Goal: Transaction & Acquisition: Purchase product/service

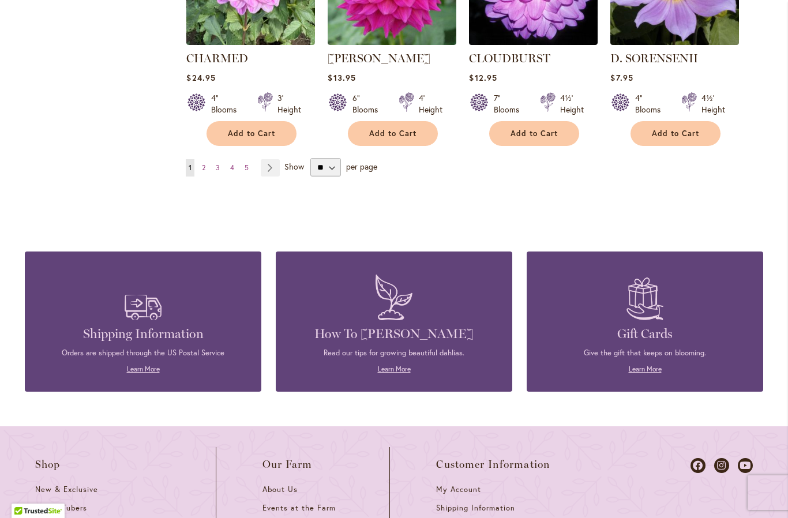
scroll to position [1081, 0]
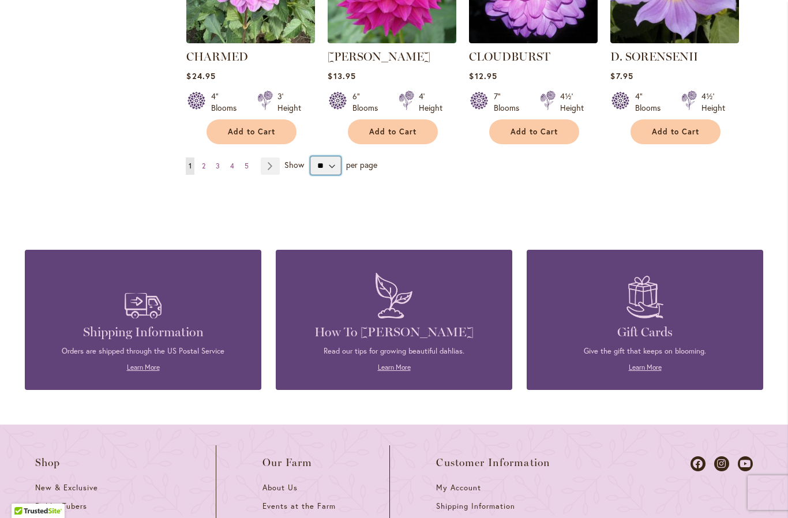
click at [332, 171] on select "** ** ** **" at bounding box center [325, 165] width 31 height 18
select select "**"
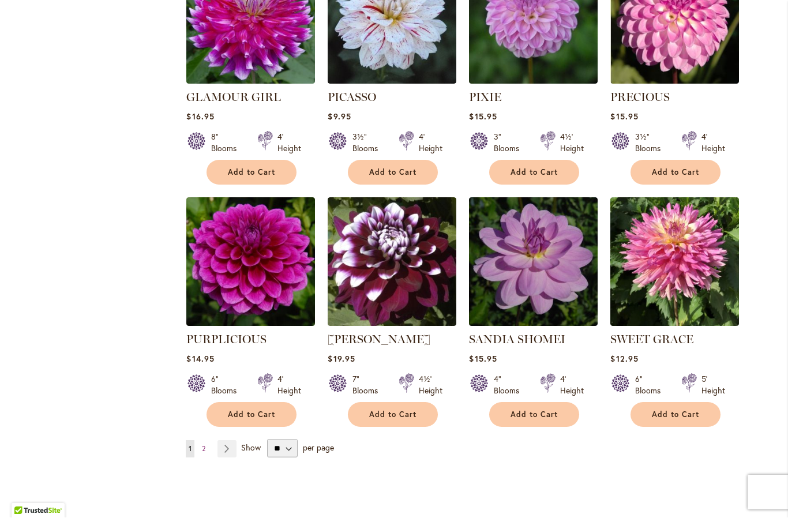
scroll to position [3804, 0]
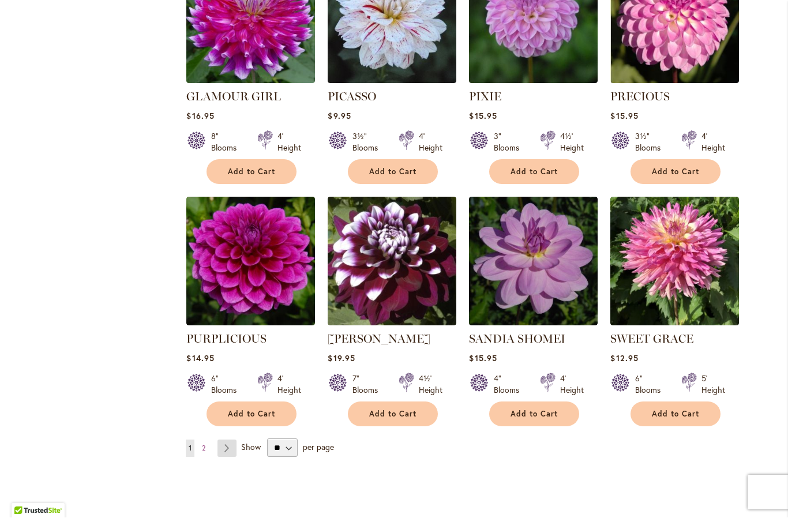
click at [225, 440] on link "Page Next" at bounding box center [227, 448] width 19 height 17
click at [201, 440] on link "Page 2" at bounding box center [203, 448] width 9 height 17
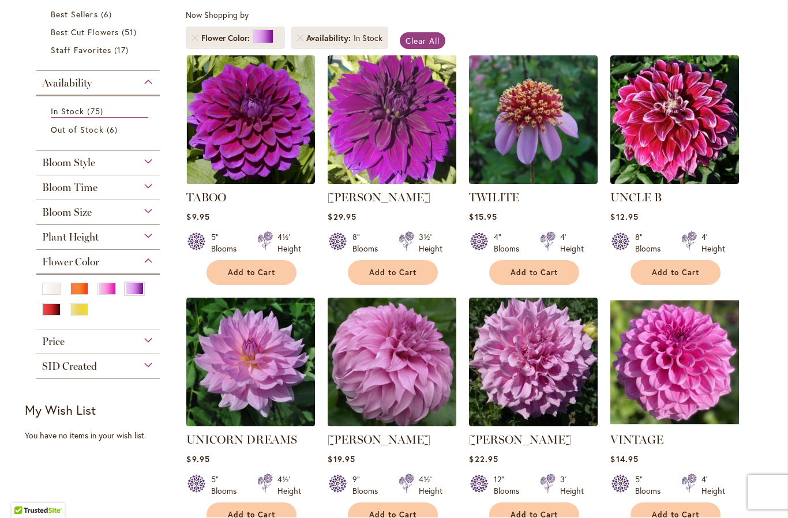
scroll to position [215, 0]
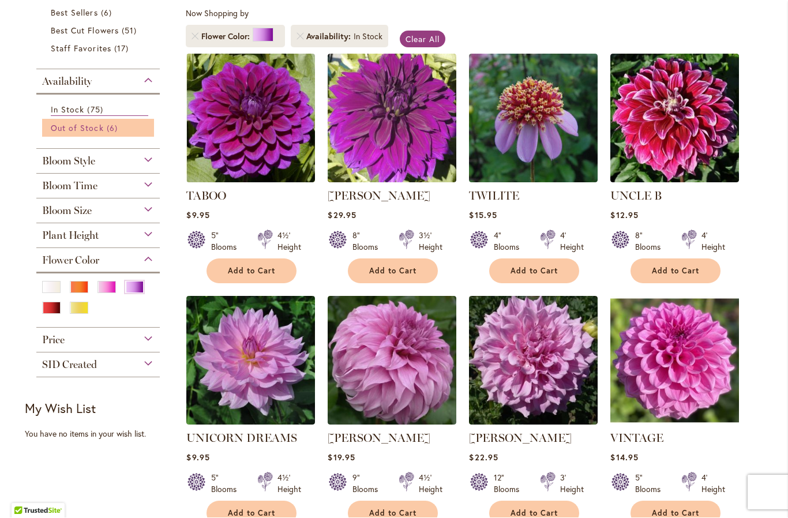
click at [122, 133] on link "Out of Stock 6 items" at bounding box center [100, 128] width 98 height 12
click at [81, 312] on div "Yellow" at bounding box center [79, 309] width 18 height 12
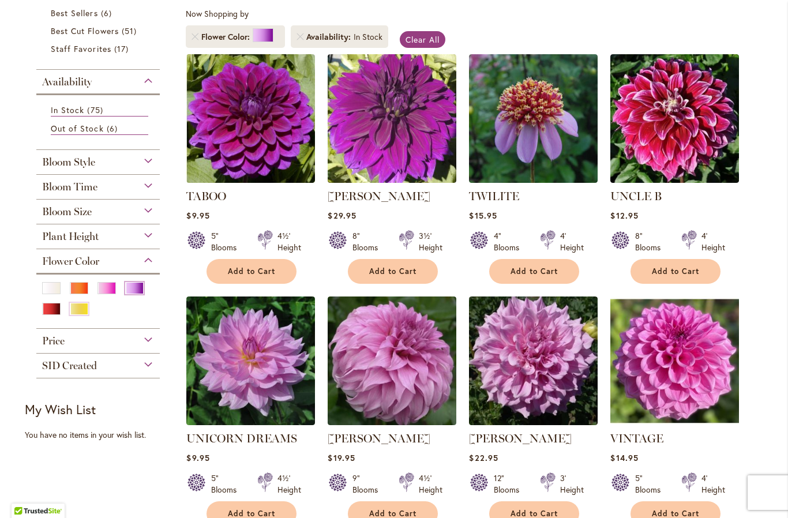
click at [141, 286] on div "Purple" at bounding box center [134, 288] width 18 height 12
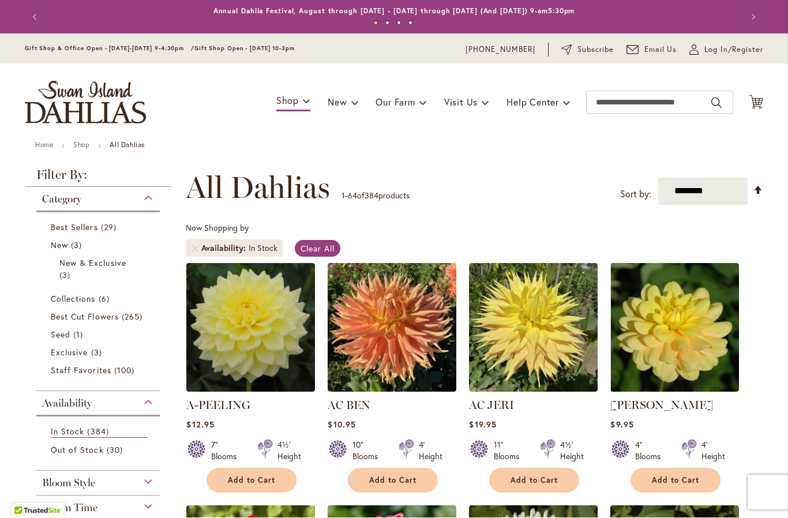
scroll to position [214, 0]
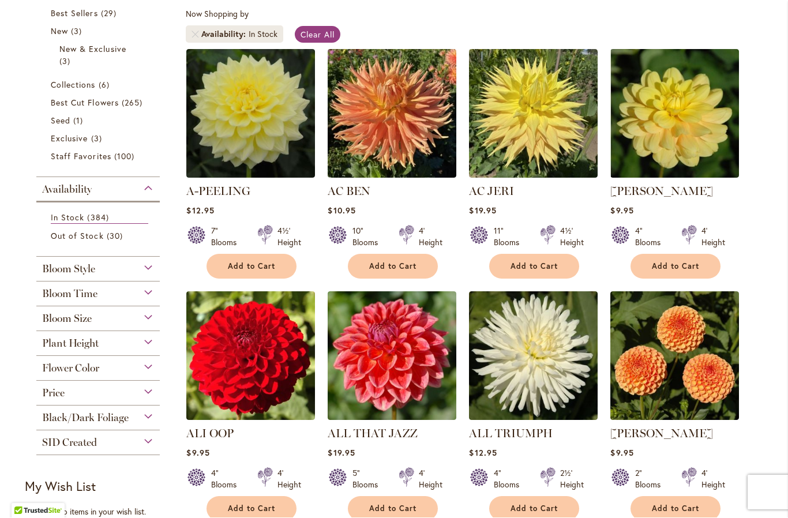
click at [140, 373] on div "Flower Color" at bounding box center [97, 366] width 123 height 18
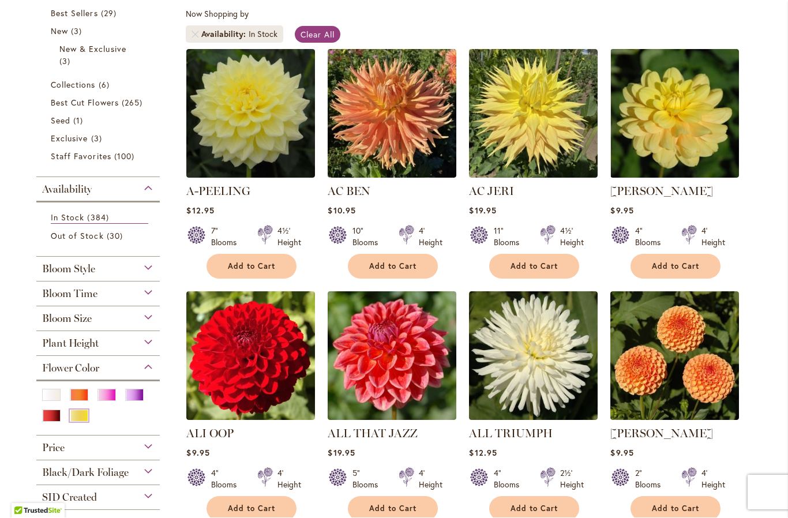
click at [78, 418] on div "Yellow" at bounding box center [79, 416] width 18 height 12
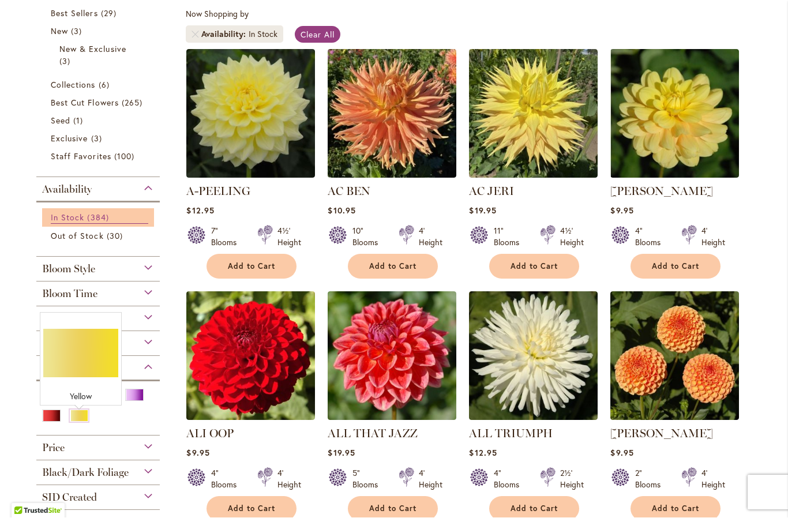
click at [89, 212] on span "384 items" at bounding box center [99, 218] width 24 height 12
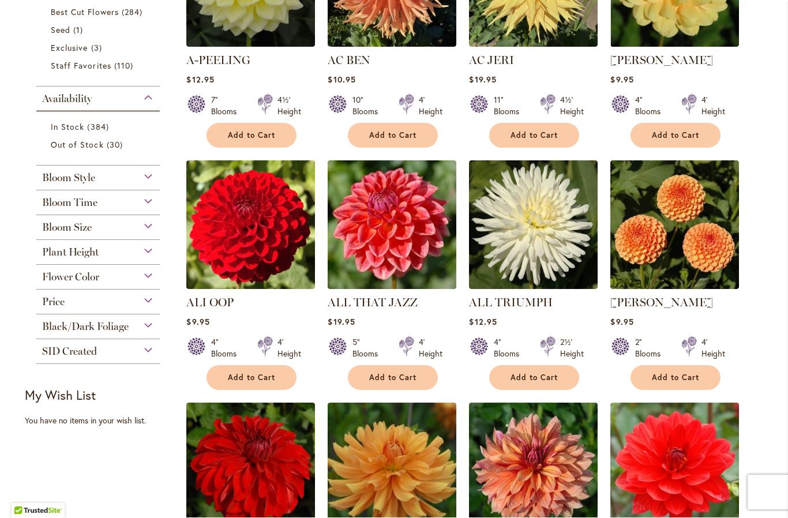
scroll to position [366, 0]
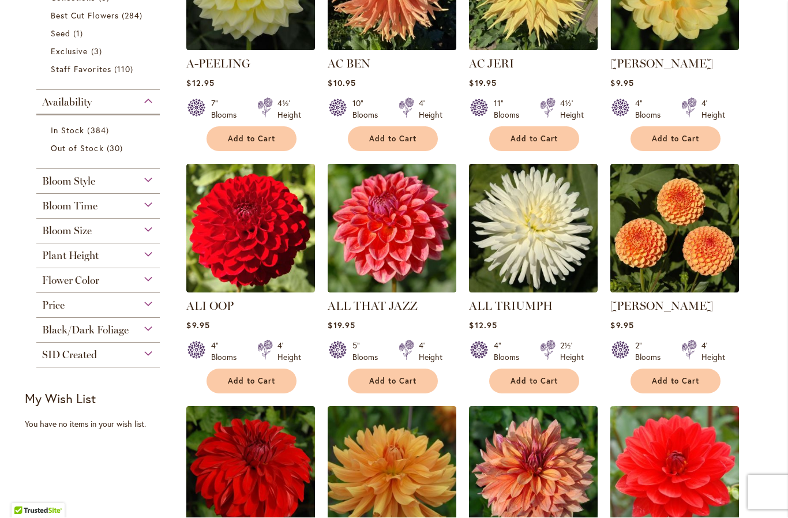
click at [134, 283] on div "Flower Color" at bounding box center [97, 278] width 123 height 18
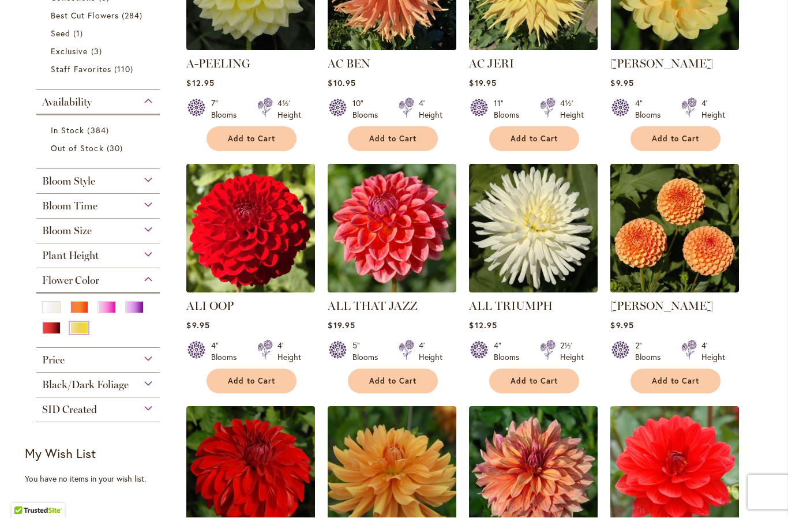
click at [88, 335] on div "Yellow" at bounding box center [79, 329] width 18 height 12
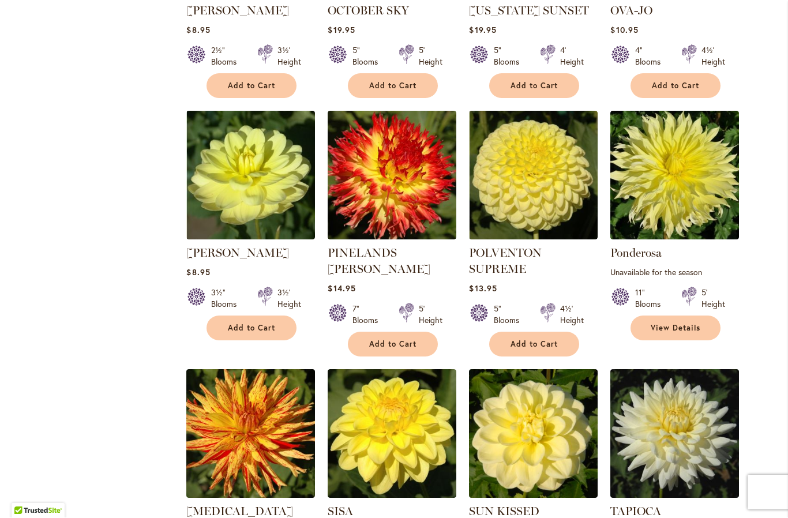
scroll to position [2862, 0]
